Goal: Task Accomplishment & Management: Complete application form

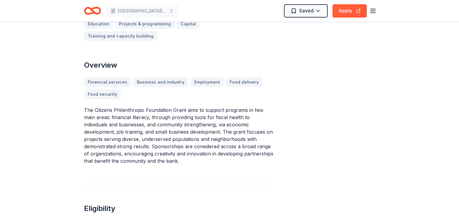
scroll to position [155, 0]
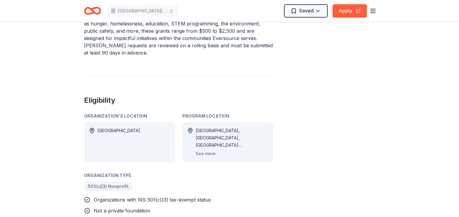
scroll to position [245, 0]
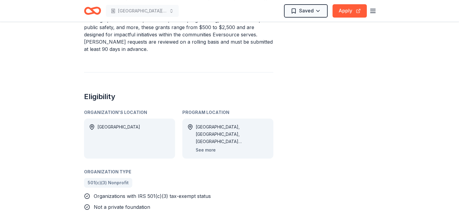
click at [209, 146] on button "See more" at bounding box center [206, 149] width 20 height 7
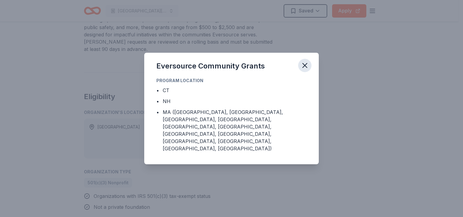
click at [305, 70] on icon "button" at bounding box center [305, 65] width 8 height 8
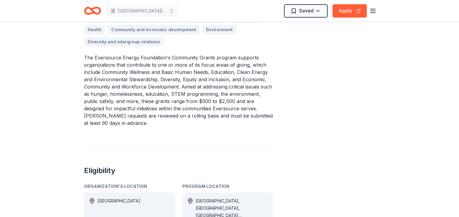
scroll to position [166, 0]
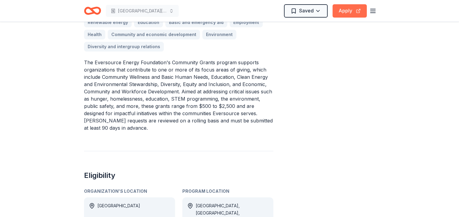
click at [347, 11] on button "Apply" at bounding box center [349, 10] width 34 height 13
